Goal: Task Accomplishment & Management: Manage account settings

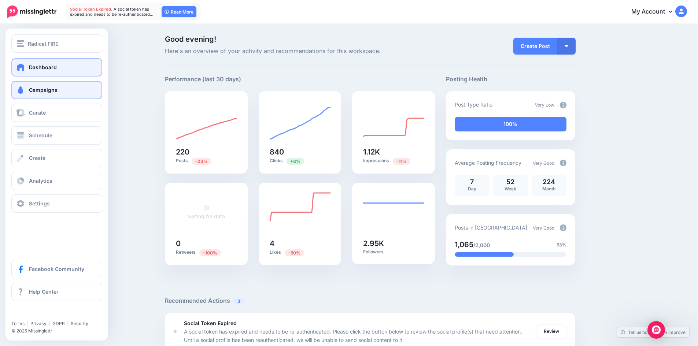
click at [42, 93] on link "Campaigns" at bounding box center [56, 90] width 91 height 18
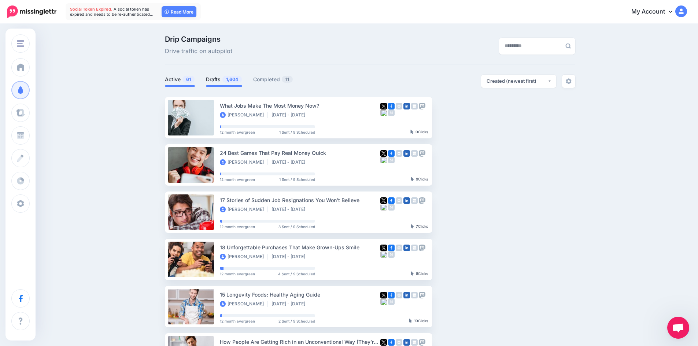
click at [219, 81] on link "Drafts 1,604" at bounding box center [224, 79] width 36 height 9
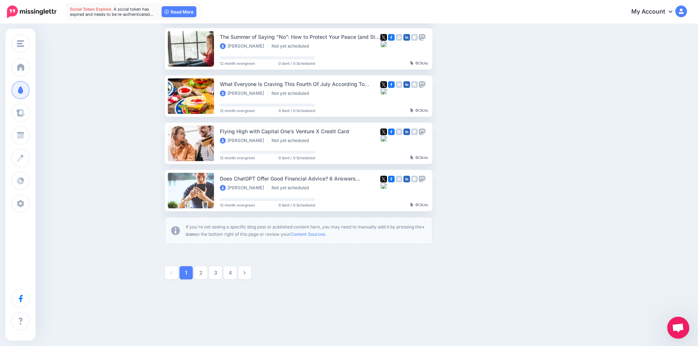
scroll to position [360, 0]
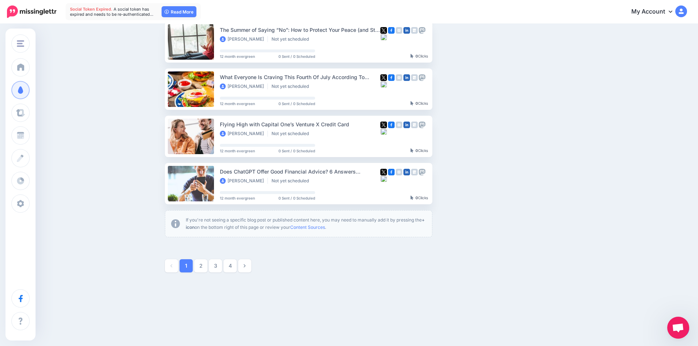
click at [206, 266] on link "2" at bounding box center [200, 265] width 13 height 13
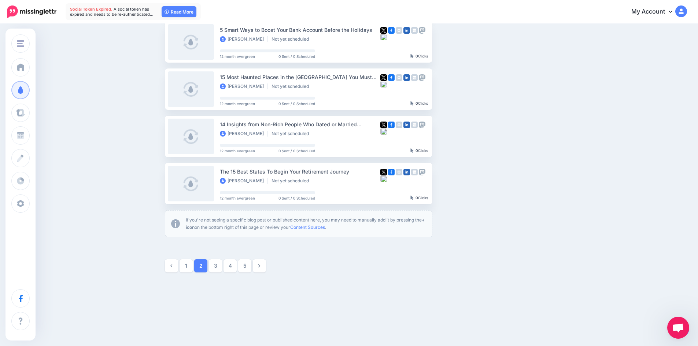
click at [260, 267] on icon at bounding box center [259, 266] width 2 height 5
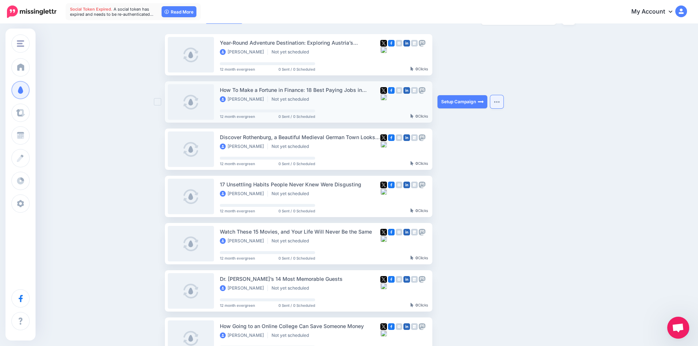
click at [498, 101] on img "button" at bounding box center [497, 102] width 6 height 2
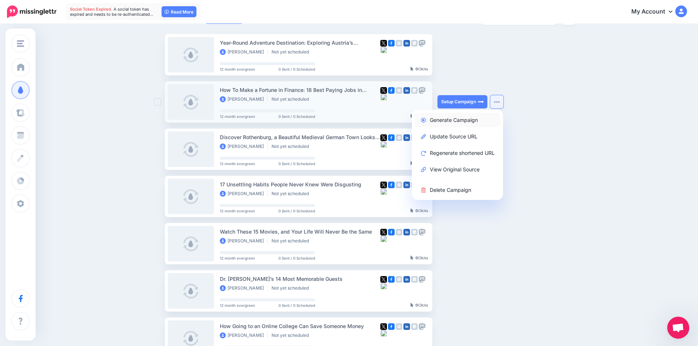
click at [472, 119] on link "Generate Campaign" at bounding box center [457, 120] width 85 height 14
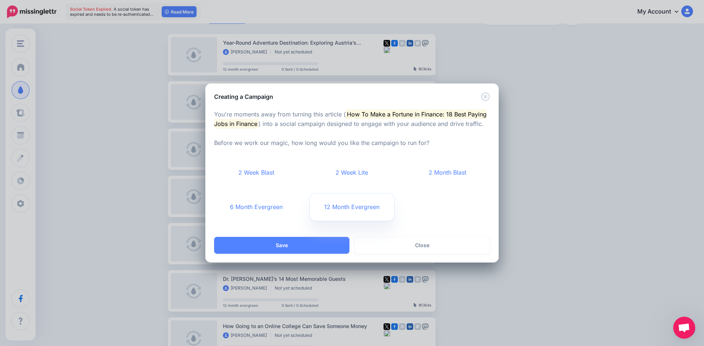
click at [364, 210] on link "12 Month Evergreen" at bounding box center [352, 207] width 85 height 27
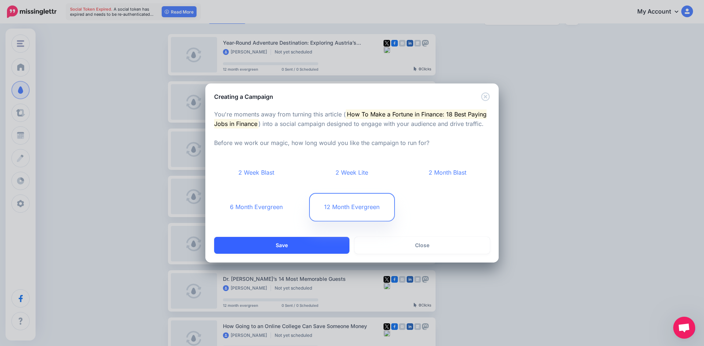
click at [321, 240] on button "Save" at bounding box center [281, 245] width 135 height 17
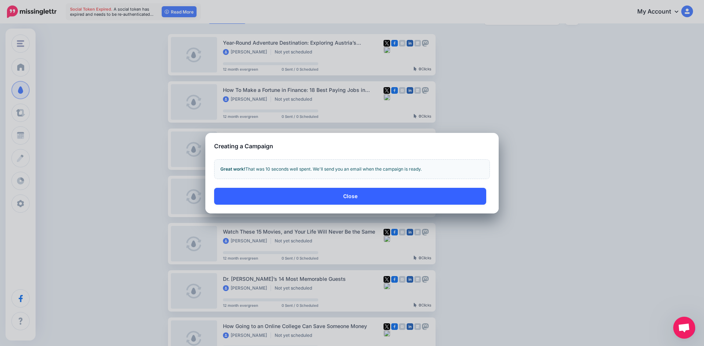
click at [367, 200] on button "Close" at bounding box center [350, 196] width 272 height 17
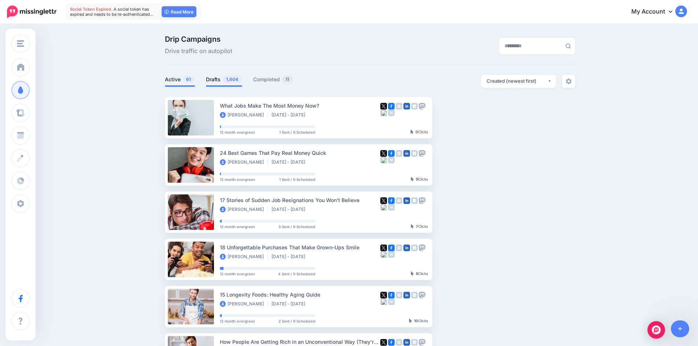
click at [225, 80] on span "1,604" at bounding box center [231, 79] width 19 height 7
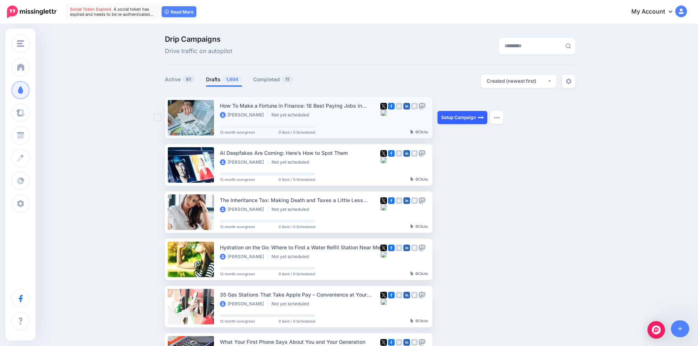
click at [456, 118] on link "Setup Campaign" at bounding box center [463, 117] width 50 height 13
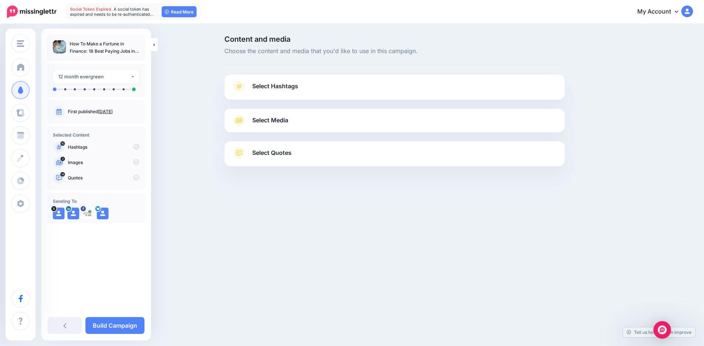
click at [320, 89] on link "Select Hashtags" at bounding box center [394, 90] width 325 height 19
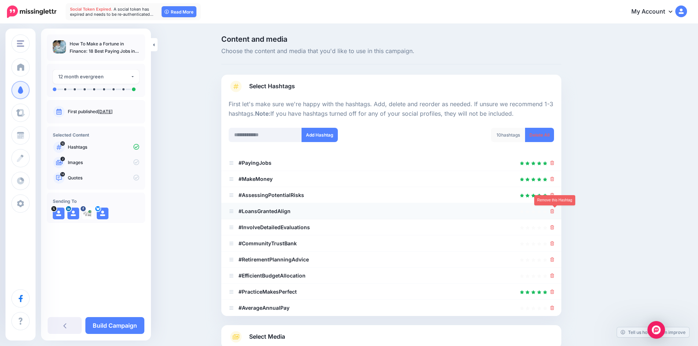
click at [554, 211] on icon at bounding box center [552, 211] width 4 height 4
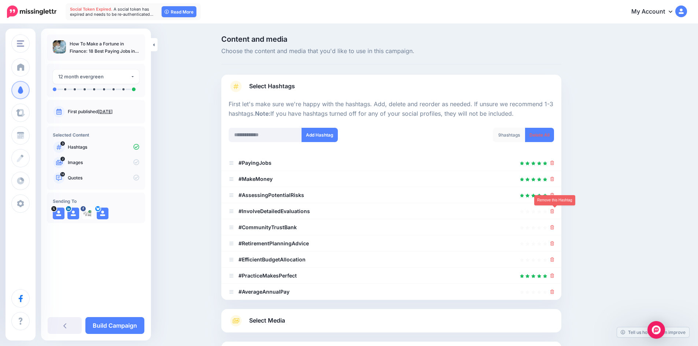
click at [554, 211] on icon at bounding box center [552, 211] width 4 height 4
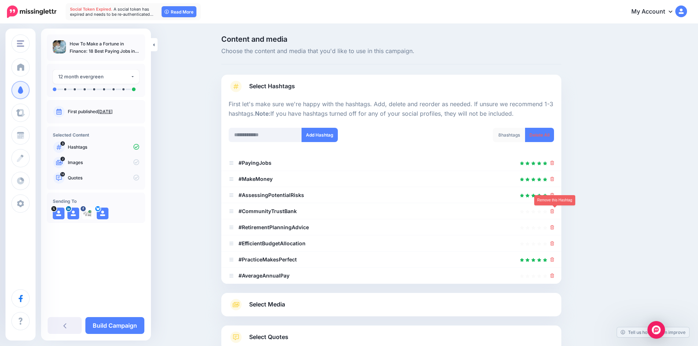
click at [554, 211] on icon at bounding box center [552, 211] width 4 height 4
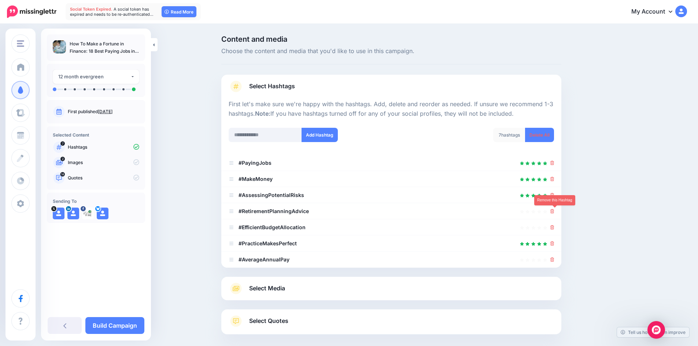
click at [554, 211] on icon at bounding box center [552, 211] width 4 height 4
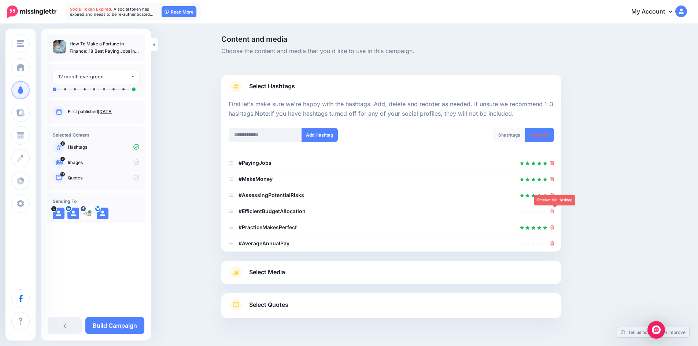
click at [554, 211] on icon at bounding box center [552, 211] width 4 height 4
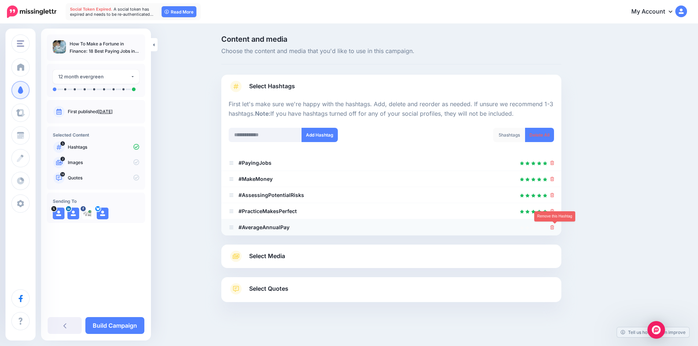
click at [555, 228] on icon at bounding box center [552, 227] width 4 height 4
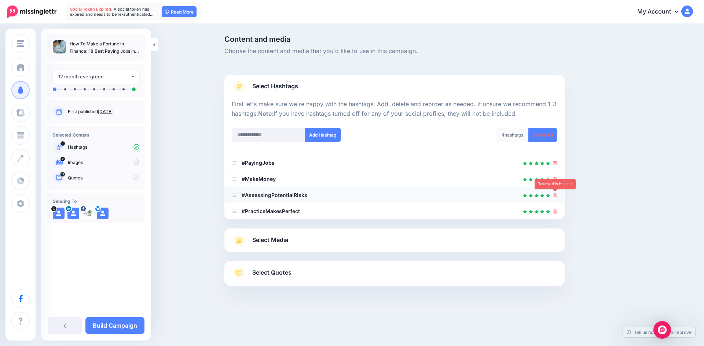
click at [555, 197] on icon at bounding box center [555, 195] width 4 height 4
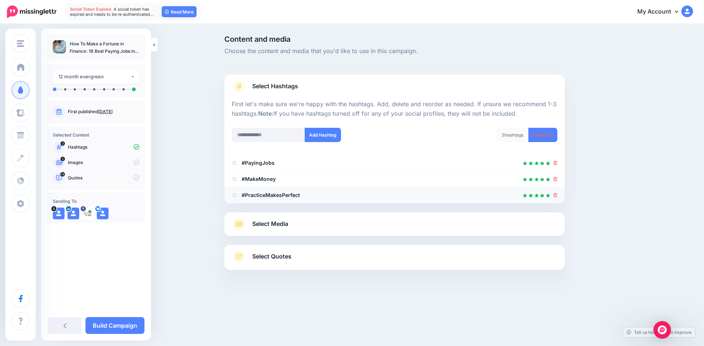
click at [555, 211] on div at bounding box center [394, 207] width 340 height 9
click at [556, 195] on icon at bounding box center [555, 195] width 4 height 4
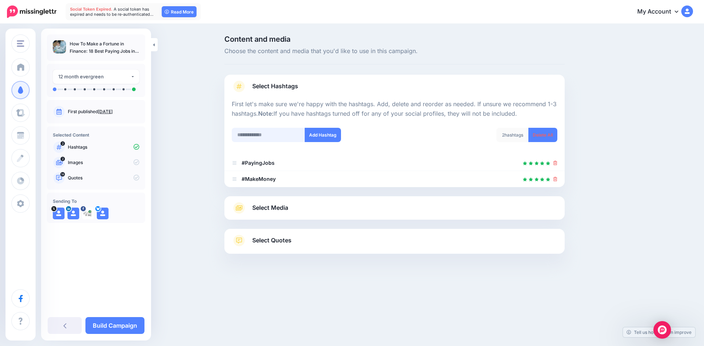
click at [274, 135] on input "text" at bounding box center [268, 135] width 73 height 14
type input "*"
type input "*******"
click at [321, 135] on button "Add Hashtag" at bounding box center [323, 135] width 36 height 14
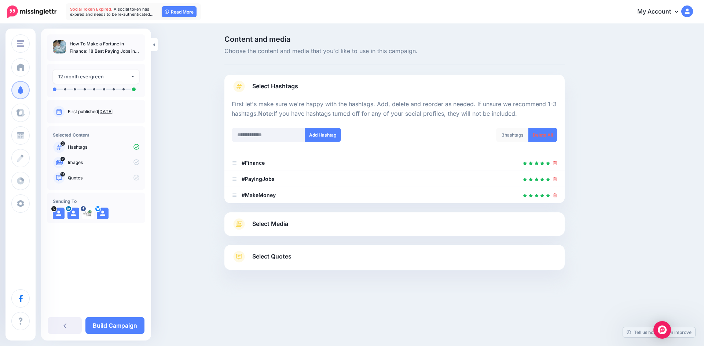
click at [374, 222] on link "Select Media" at bounding box center [394, 224] width 325 height 12
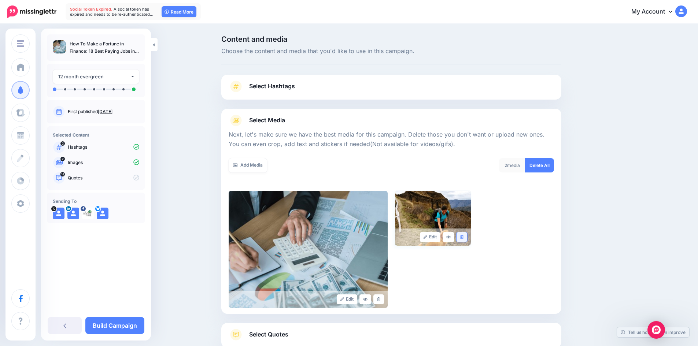
click at [463, 235] on icon at bounding box center [461, 237] width 3 height 4
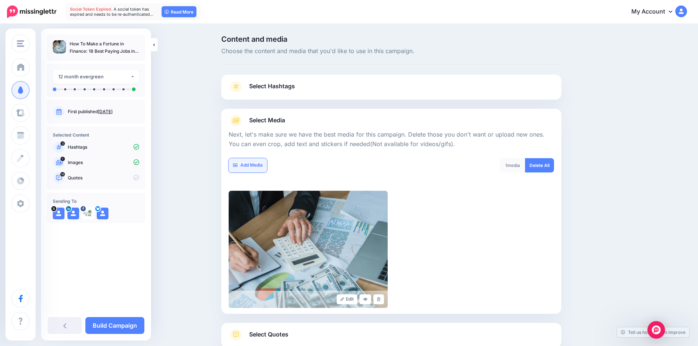
click at [256, 163] on link "Add Media" at bounding box center [248, 165] width 38 height 14
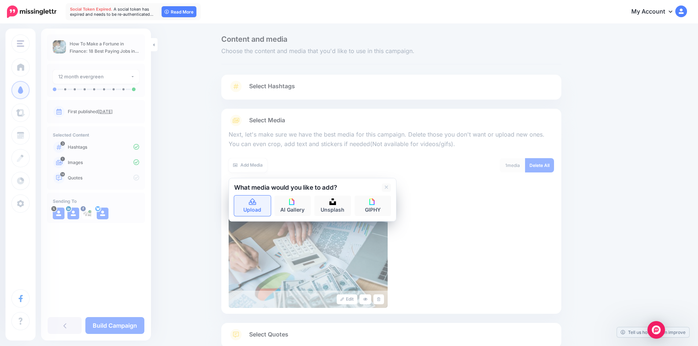
click at [257, 202] on icon at bounding box center [252, 202] width 8 height 7
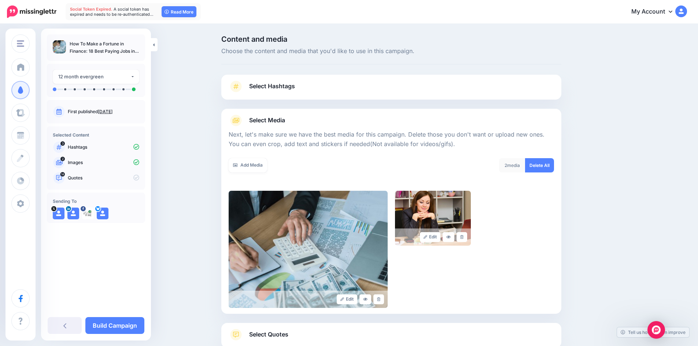
scroll to position [49, 0]
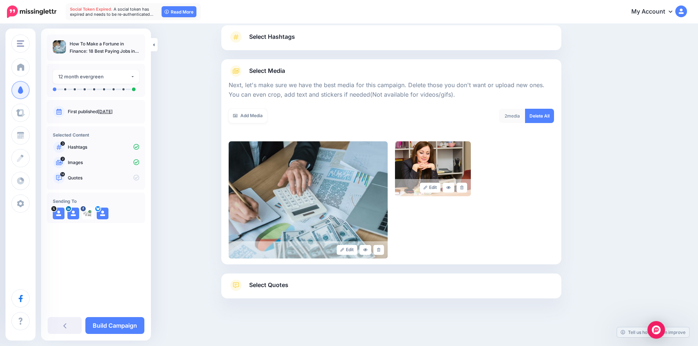
click at [293, 288] on link "Select Quotes" at bounding box center [391, 289] width 325 height 19
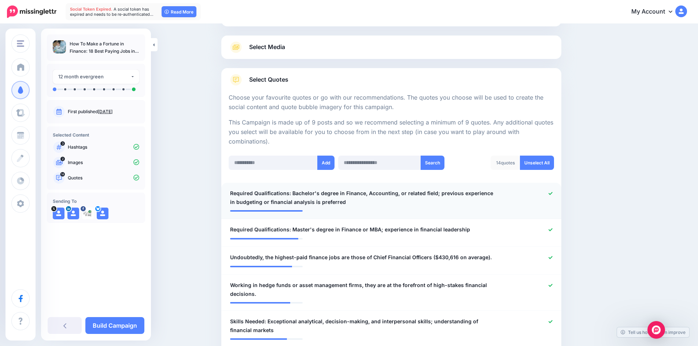
scroll to position [86, 0]
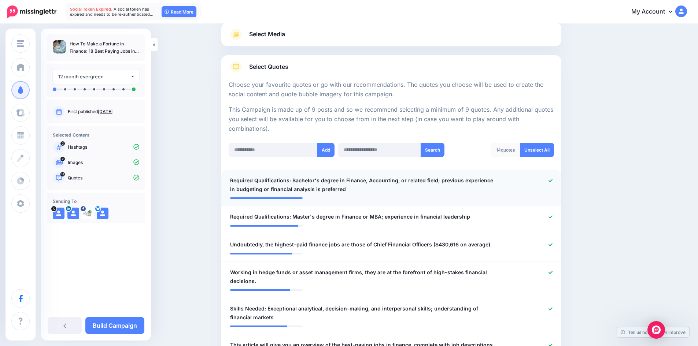
click at [552, 179] on icon at bounding box center [551, 181] width 4 height 4
click at [553, 217] on icon at bounding box center [551, 217] width 4 height 4
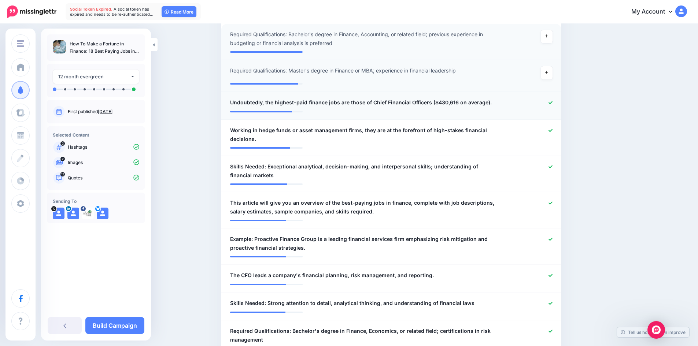
scroll to position [233, 0]
click at [553, 240] on icon at bounding box center [551, 238] width 4 height 3
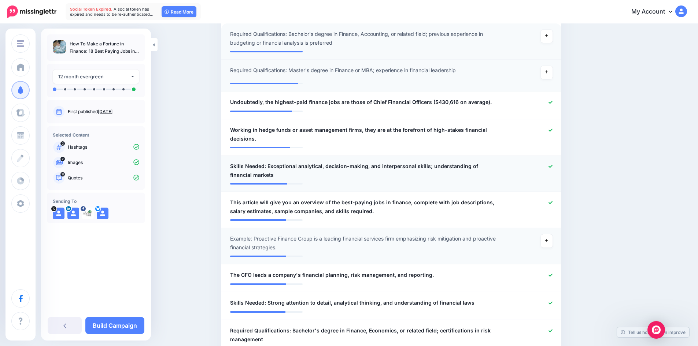
click at [553, 165] on icon at bounding box center [551, 167] width 4 height 4
click at [553, 129] on icon at bounding box center [551, 130] width 4 height 4
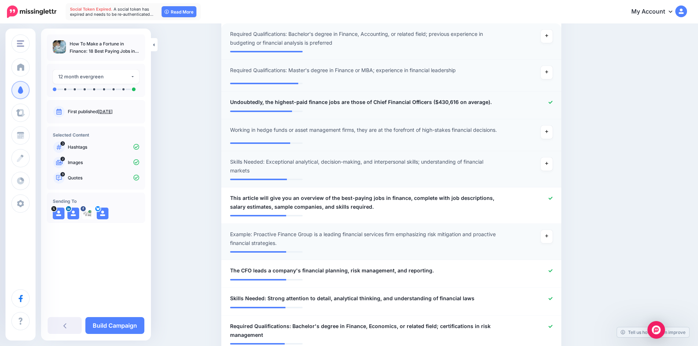
click at [553, 103] on icon at bounding box center [551, 102] width 4 height 3
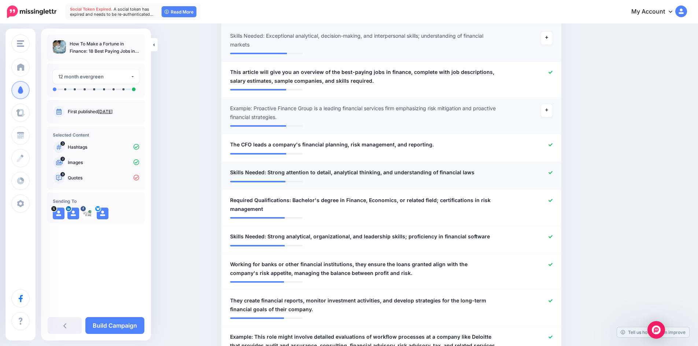
scroll to position [379, 0]
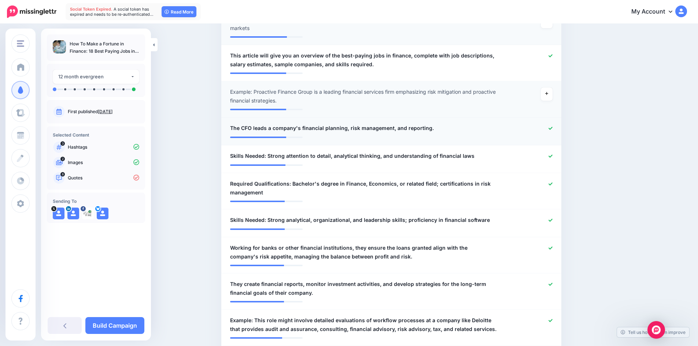
click at [552, 130] on icon at bounding box center [551, 128] width 4 height 4
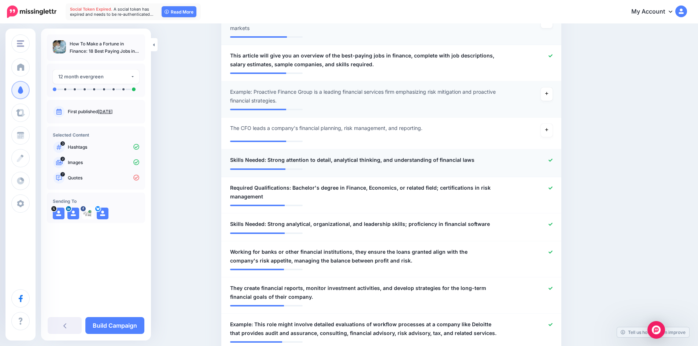
click at [553, 162] on icon at bounding box center [551, 160] width 4 height 4
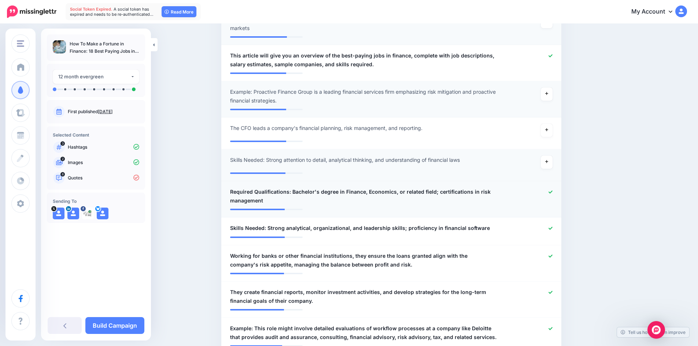
click at [553, 194] on icon at bounding box center [551, 192] width 4 height 4
drag, startPoint x: 553, startPoint y: 233, endPoint x: 541, endPoint y: 225, distance: 15.0
click at [553, 230] on icon at bounding box center [551, 228] width 4 height 3
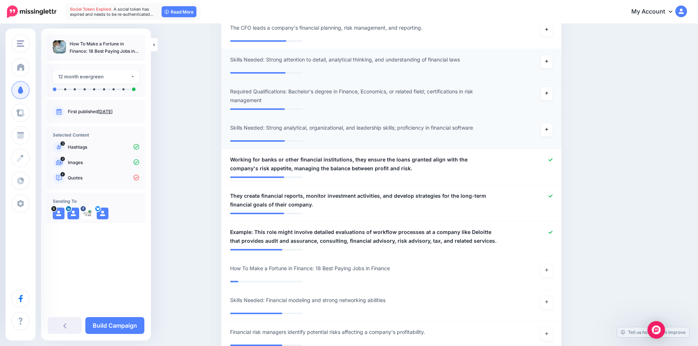
scroll to position [489, 0]
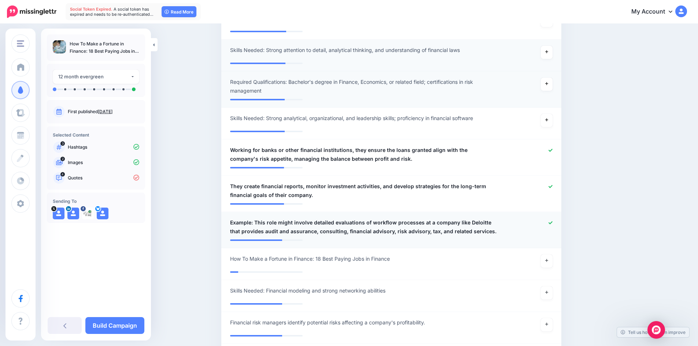
click at [553, 225] on icon at bounding box center [551, 223] width 4 height 4
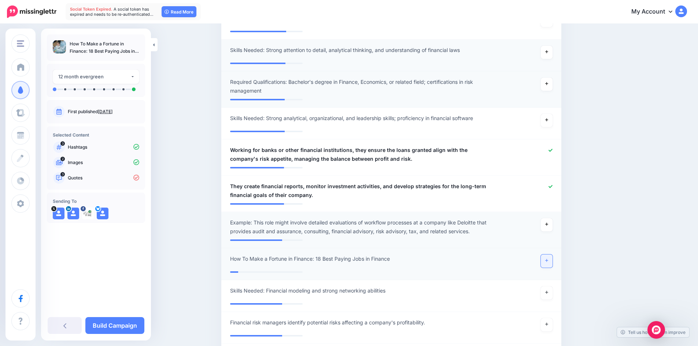
click at [551, 265] on link at bounding box center [547, 261] width 12 height 13
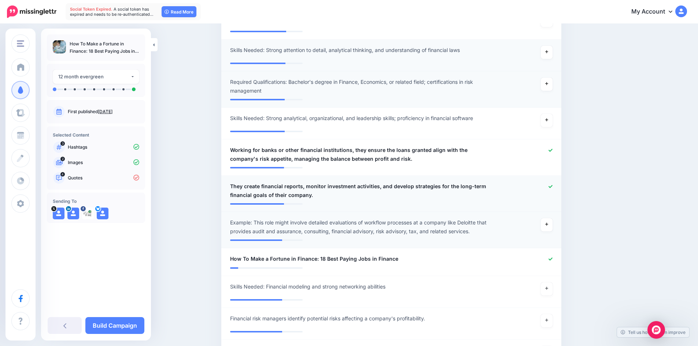
click at [552, 189] on icon at bounding box center [551, 187] width 4 height 4
click at [552, 152] on icon at bounding box center [551, 150] width 4 height 3
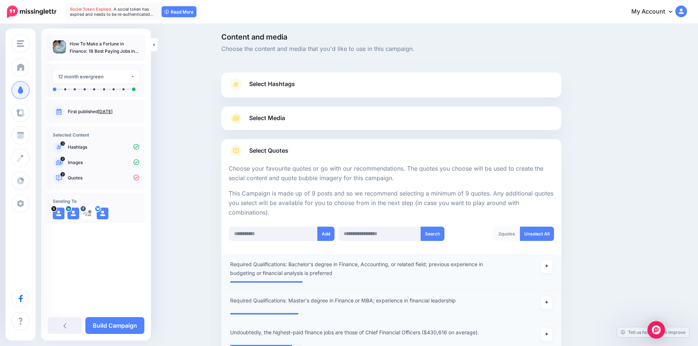
scroll to position [0, 0]
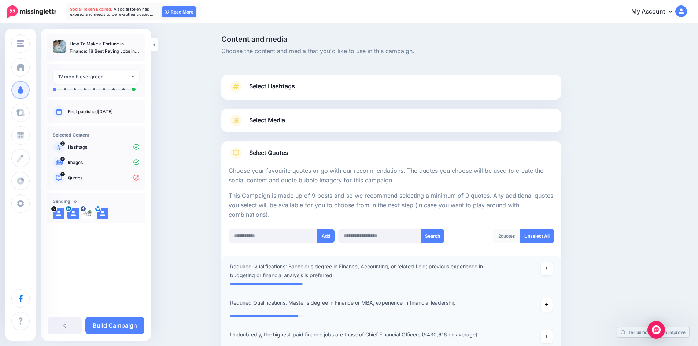
drag, startPoint x: 69, startPoint y: 43, endPoint x: 130, endPoint y: 50, distance: 61.7
click at [130, 50] on ul "How To Make a Fortune in Finance: 18 Best Paying Jobs in Finance" at bounding box center [96, 47] width 86 height 15
copy p "How To Make a Fortune in Finance: 18 Best Paying Jobs"
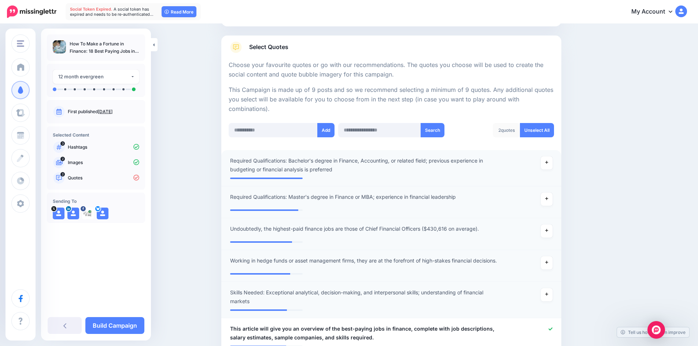
scroll to position [110, 0]
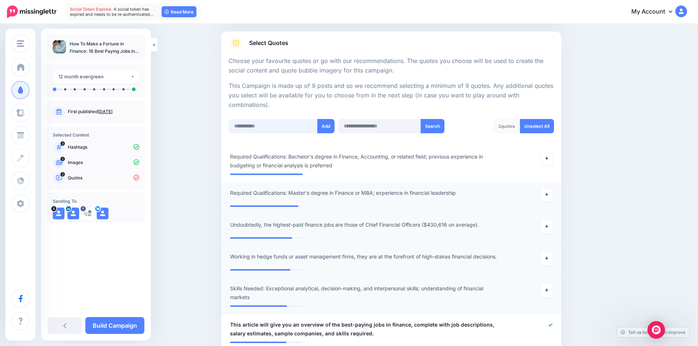
click at [280, 127] on input "text" at bounding box center [273, 126] width 89 height 14
paste input "**********"
type input "**********"
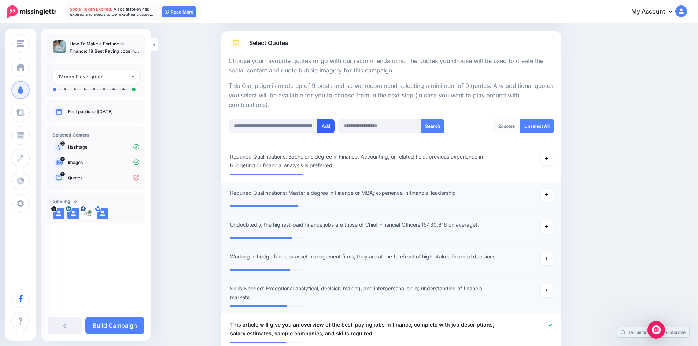
click at [326, 123] on button "Add" at bounding box center [325, 126] width 17 height 14
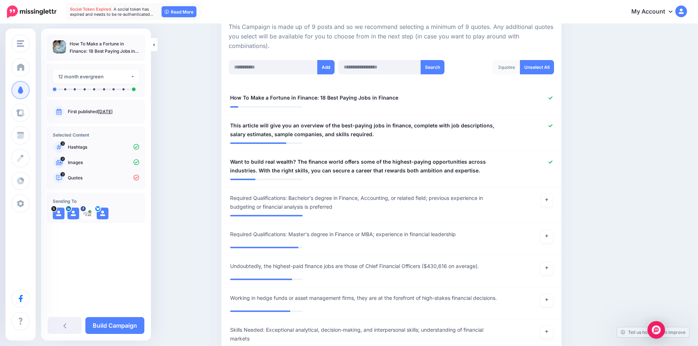
scroll to position [146, 0]
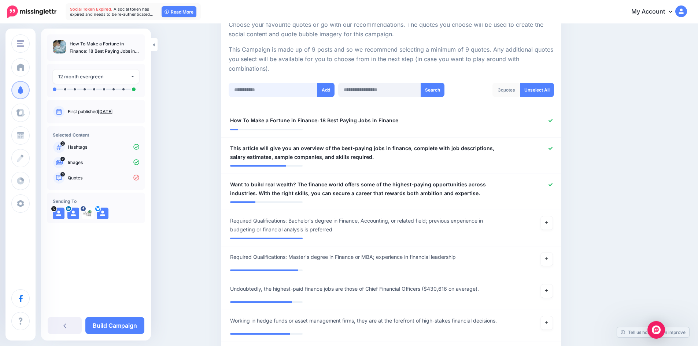
click at [258, 91] on input "text" at bounding box center [273, 90] width 89 height 14
paste input "**********"
type input "**********"
click at [326, 94] on button "Add" at bounding box center [325, 90] width 17 height 14
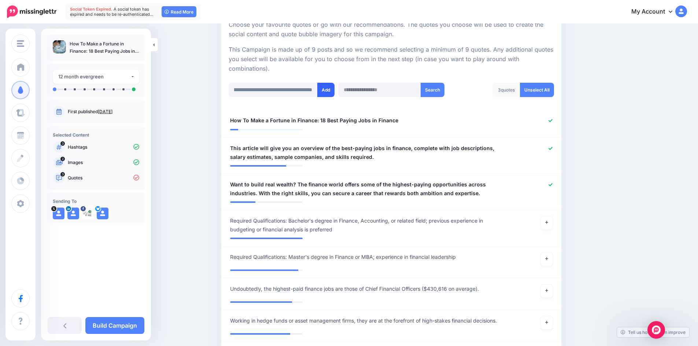
scroll to position [0, 0]
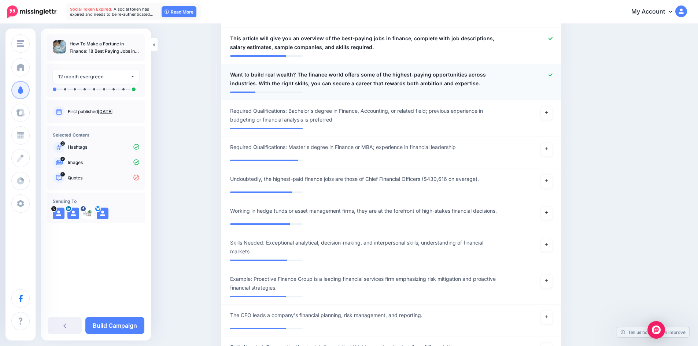
click at [273, 92] on div at bounding box center [266, 92] width 73 height 1
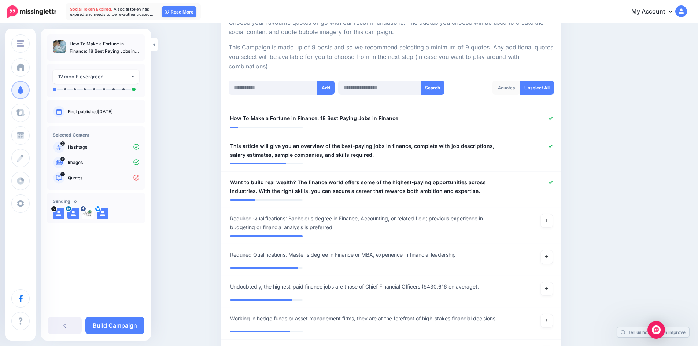
scroll to position [146, 0]
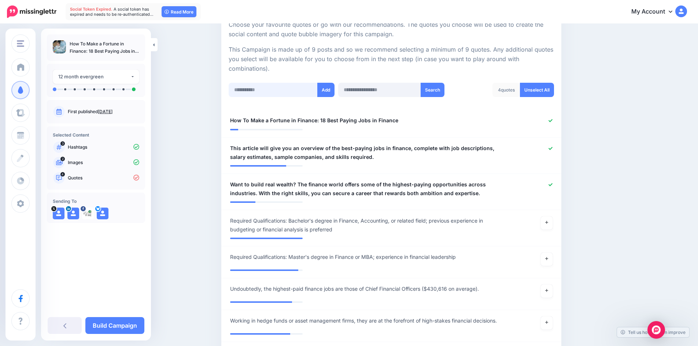
click at [269, 91] on input "text" at bounding box center [273, 90] width 89 height 14
paste input "**********"
type input "**********"
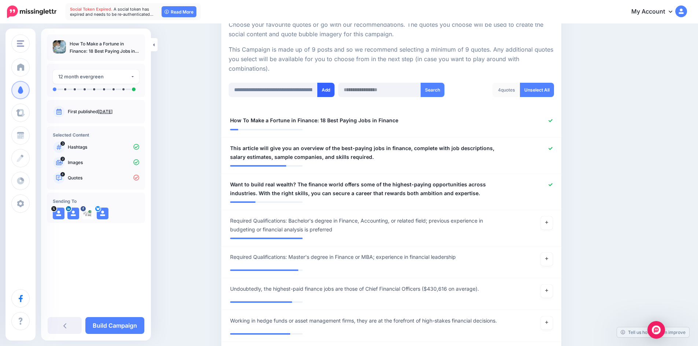
click at [323, 91] on button "Add" at bounding box center [325, 90] width 17 height 14
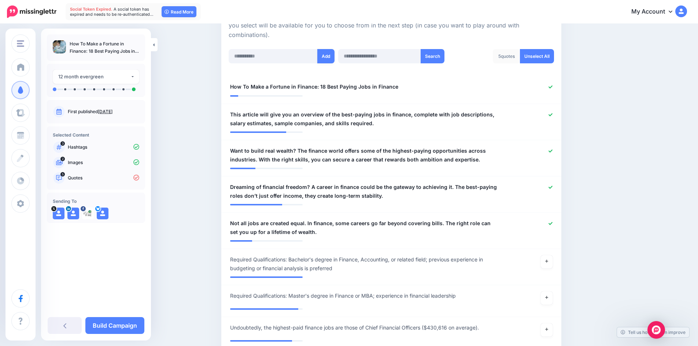
scroll to position [73, 0]
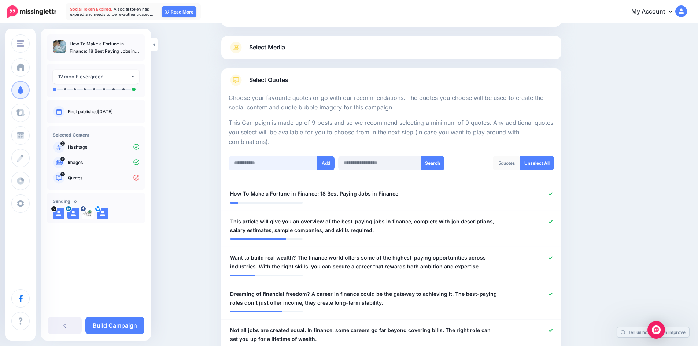
drag, startPoint x: 262, startPoint y: 165, endPoint x: 273, endPoint y: 158, distance: 12.2
click at [262, 165] on input "text" at bounding box center [273, 163] width 89 height 14
paste input "**********"
type input "**********"
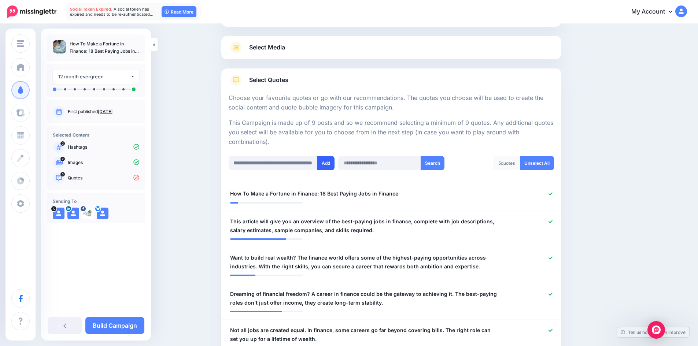
click at [326, 165] on button "Add" at bounding box center [325, 163] width 17 height 14
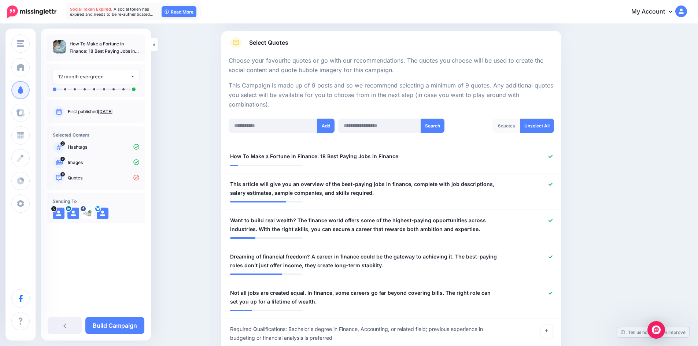
scroll to position [110, 0]
click at [276, 132] on input "text" at bounding box center [273, 126] width 89 height 14
paste input "**********"
type input "**********"
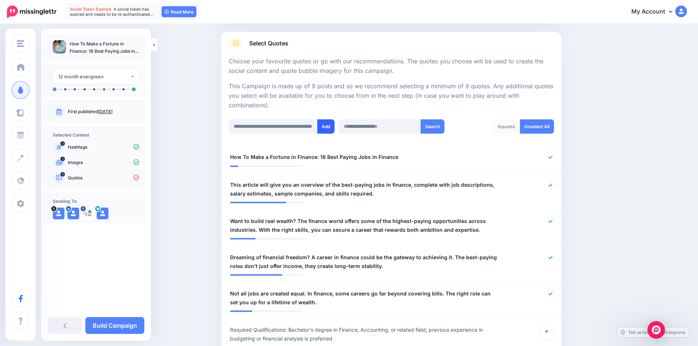
click at [325, 124] on button "Add" at bounding box center [325, 126] width 17 height 14
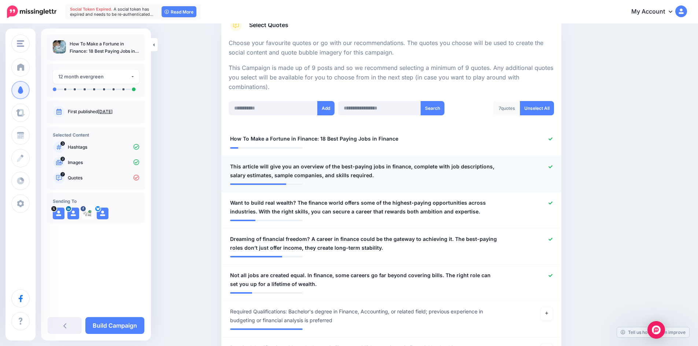
scroll to position [73, 0]
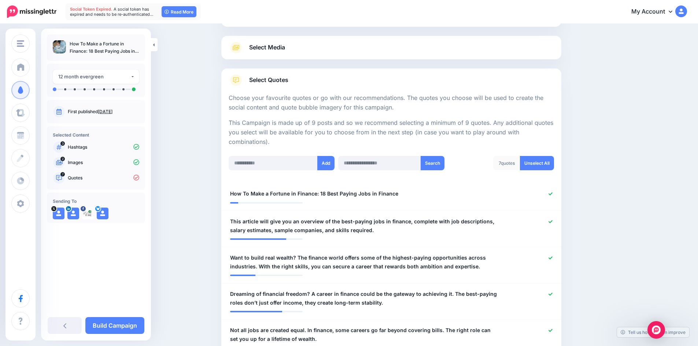
click at [270, 171] on div "Add Search 7 quotes Unselect All" at bounding box center [391, 167] width 329 height 23
click at [269, 164] on input "text" at bounding box center [273, 163] width 89 height 14
paste input "**********"
type input "**********"
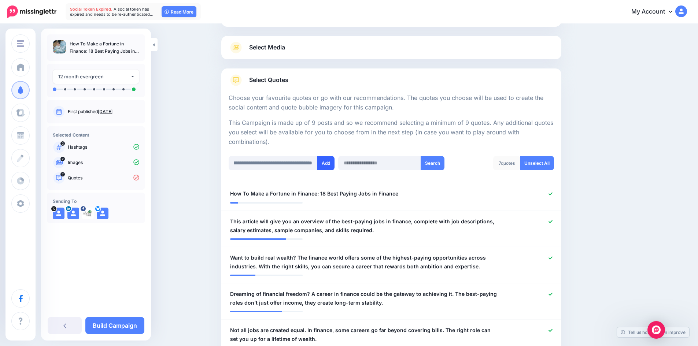
scroll to position [0, 0]
click at [327, 165] on button "Add" at bounding box center [325, 163] width 17 height 14
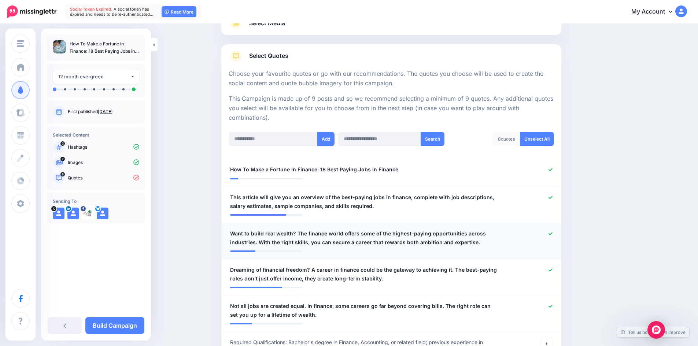
scroll to position [73, 0]
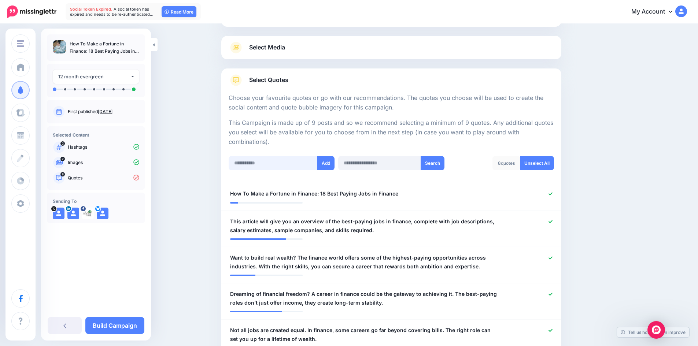
click at [275, 162] on input "text" at bounding box center [273, 163] width 89 height 14
paste input "**********"
type input "**********"
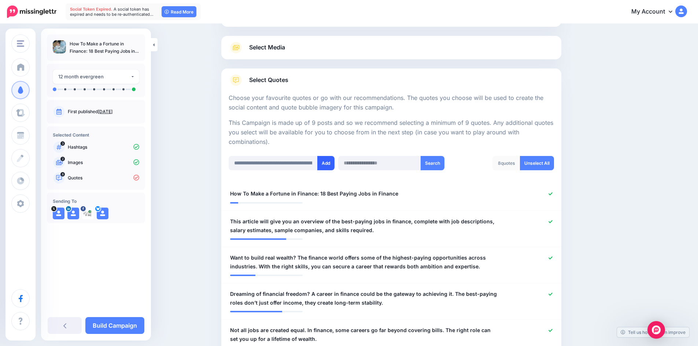
click at [324, 165] on button "Add" at bounding box center [325, 163] width 17 height 14
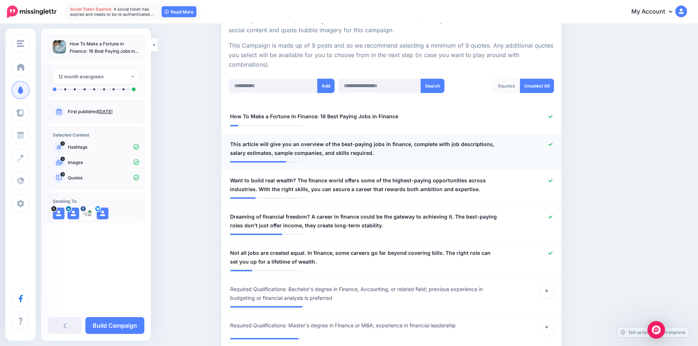
scroll to position [146, 0]
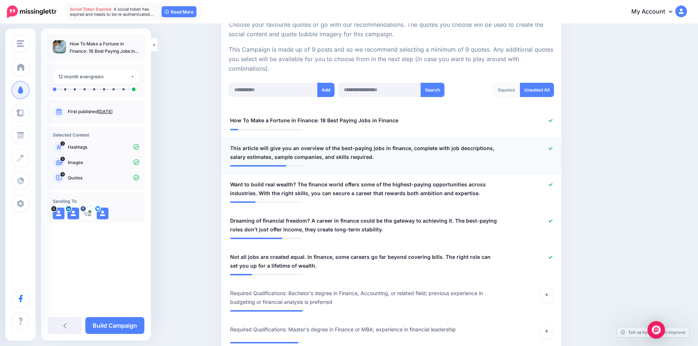
click at [553, 149] on icon at bounding box center [551, 148] width 4 height 3
click at [259, 92] on input "text" at bounding box center [273, 90] width 89 height 14
paste input "**********"
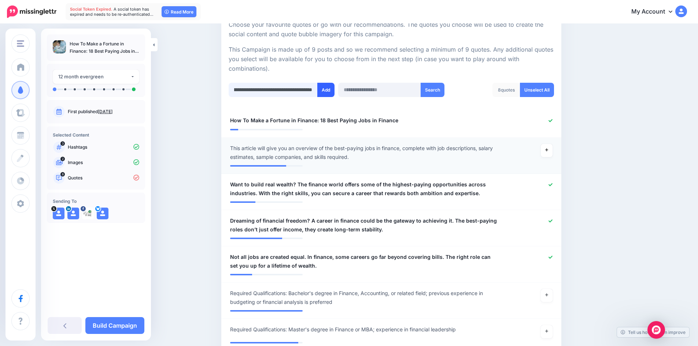
type input "**********"
click at [327, 91] on button "Add" at bounding box center [325, 90] width 17 height 14
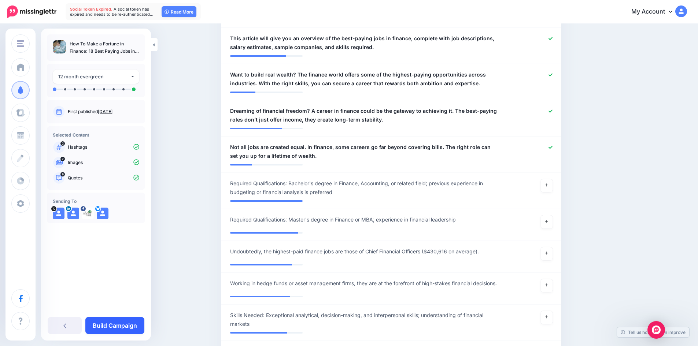
click at [113, 323] on link "Build Campaign" at bounding box center [114, 325] width 59 height 17
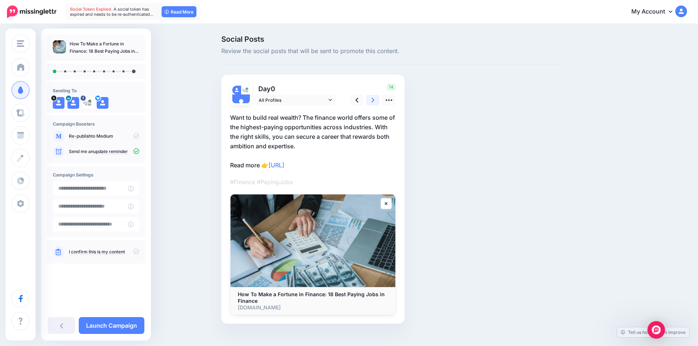
click at [375, 98] on icon at bounding box center [373, 100] width 3 height 5
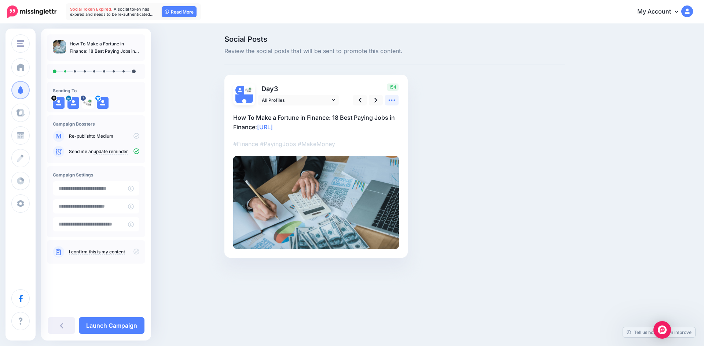
click at [390, 100] on icon at bounding box center [392, 100] width 8 height 8
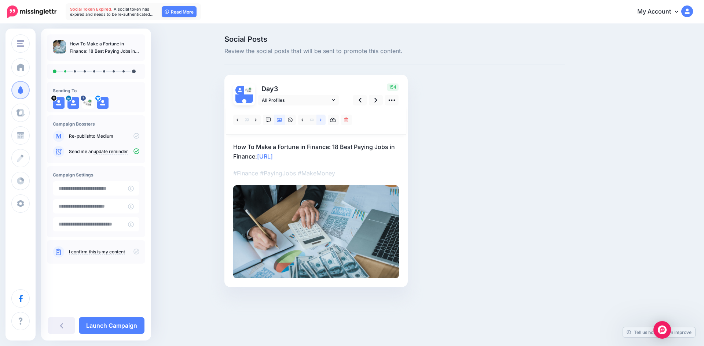
click at [320, 118] on icon at bounding box center [321, 120] width 2 height 5
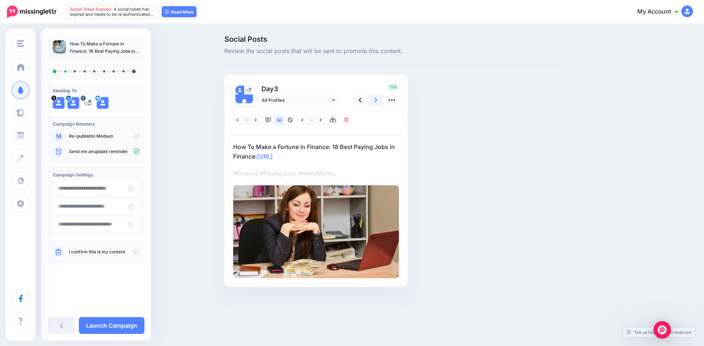
click at [374, 99] on icon at bounding box center [375, 100] width 3 height 8
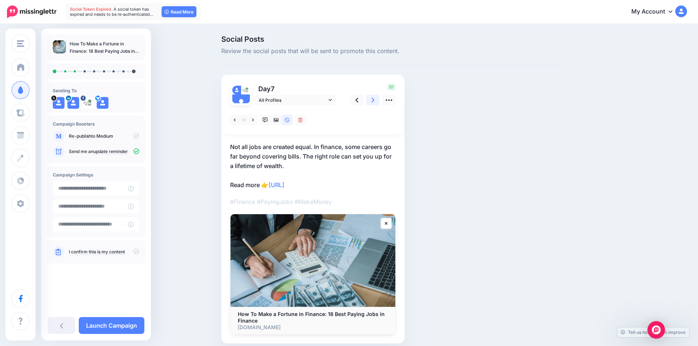
click at [374, 100] on link at bounding box center [373, 100] width 14 height 11
click at [278, 121] on icon at bounding box center [276, 120] width 5 height 4
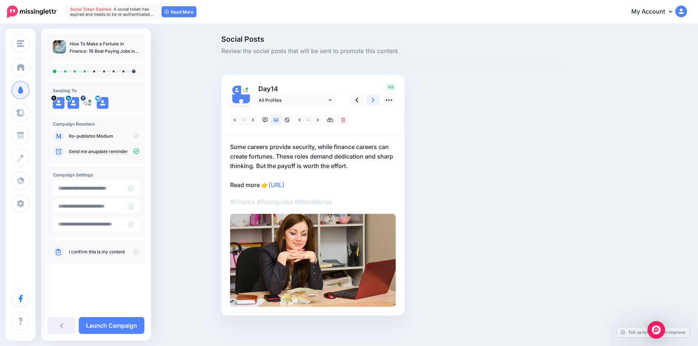
click at [374, 100] on link at bounding box center [373, 100] width 14 height 11
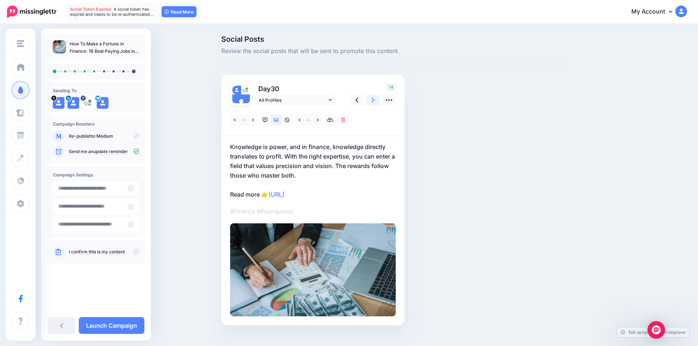
click at [374, 100] on link at bounding box center [373, 100] width 14 height 11
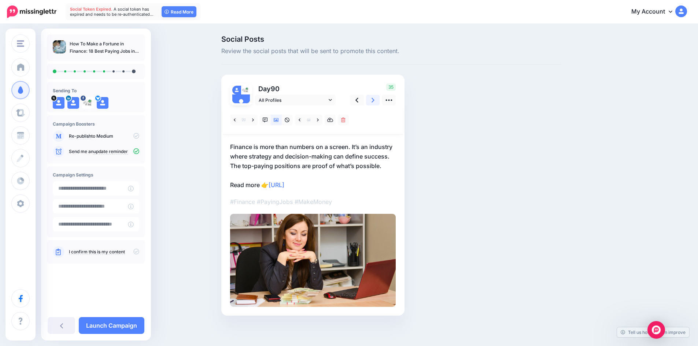
click at [374, 100] on link at bounding box center [373, 100] width 14 height 11
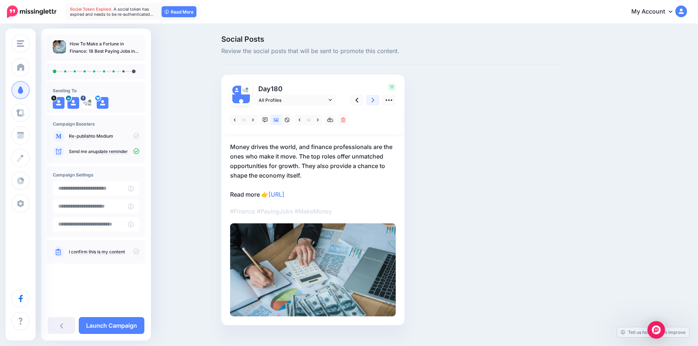
click at [374, 100] on link at bounding box center [373, 100] width 14 height 11
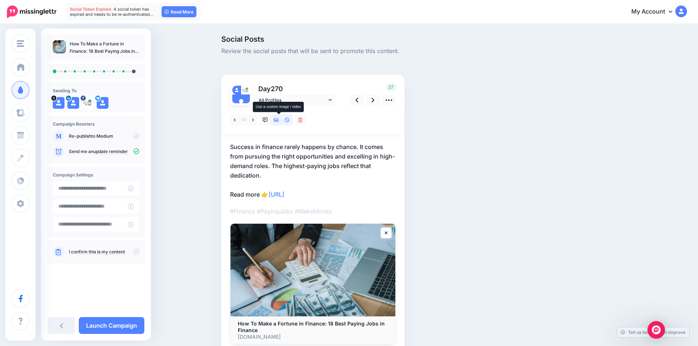
click at [279, 118] on icon at bounding box center [276, 120] width 5 height 5
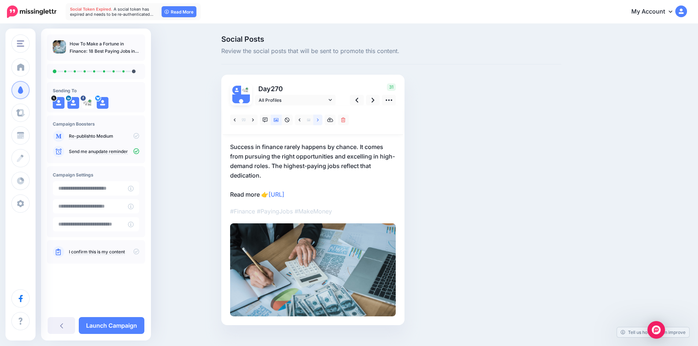
click at [319, 118] on link at bounding box center [317, 120] width 9 height 11
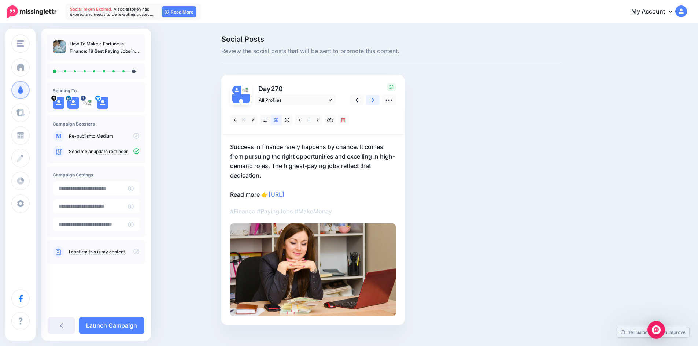
click at [375, 99] on icon at bounding box center [373, 100] width 3 height 5
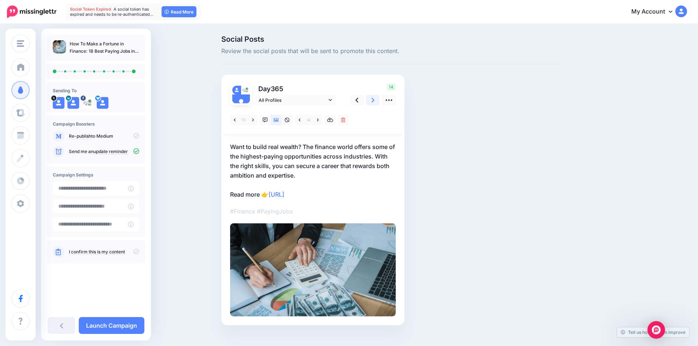
click at [375, 99] on icon at bounding box center [373, 100] width 3 height 8
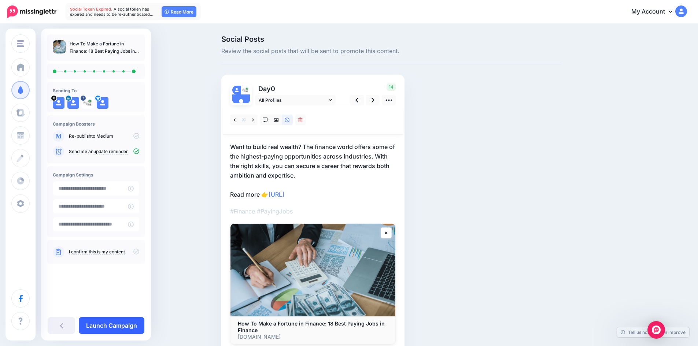
click at [122, 322] on link "Launch Campaign" at bounding box center [112, 325] width 66 height 17
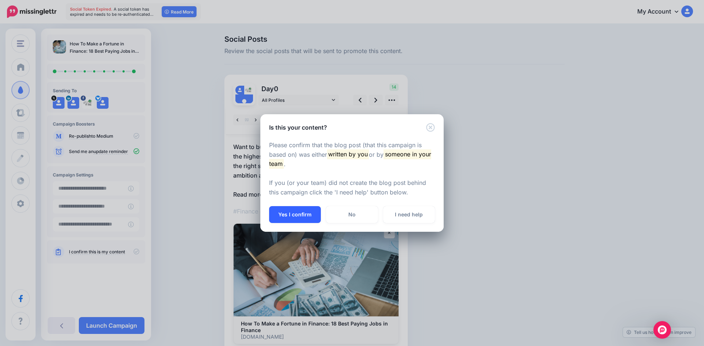
click at [297, 211] on button "Yes I confirm" at bounding box center [295, 214] width 52 height 17
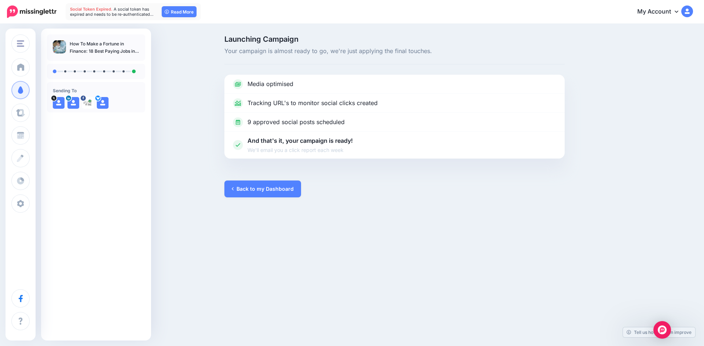
drag, startPoint x: 70, startPoint y: 41, endPoint x: 130, endPoint y: 49, distance: 60.6
click at [130, 49] on p "How To Make a Fortune in Finance: 18 Best Paying Jobs in Finance" at bounding box center [105, 47] width 70 height 15
copy p "How To Make a Fortune in Finance: 18 Best Paying Jobs"
click at [270, 188] on link "Back to my Dashboard" at bounding box center [262, 189] width 77 height 17
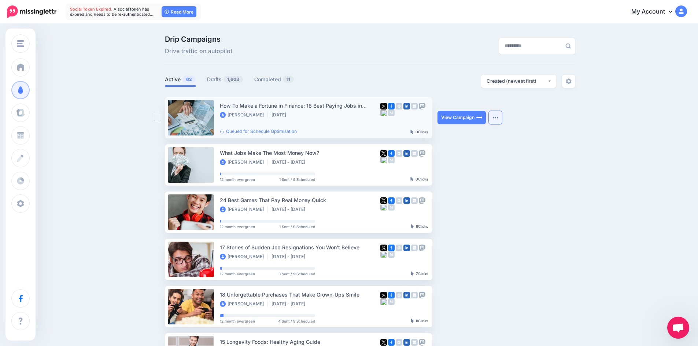
click at [498, 118] on img "button" at bounding box center [496, 118] width 6 height 2
